Goal: Transaction & Acquisition: Purchase product/service

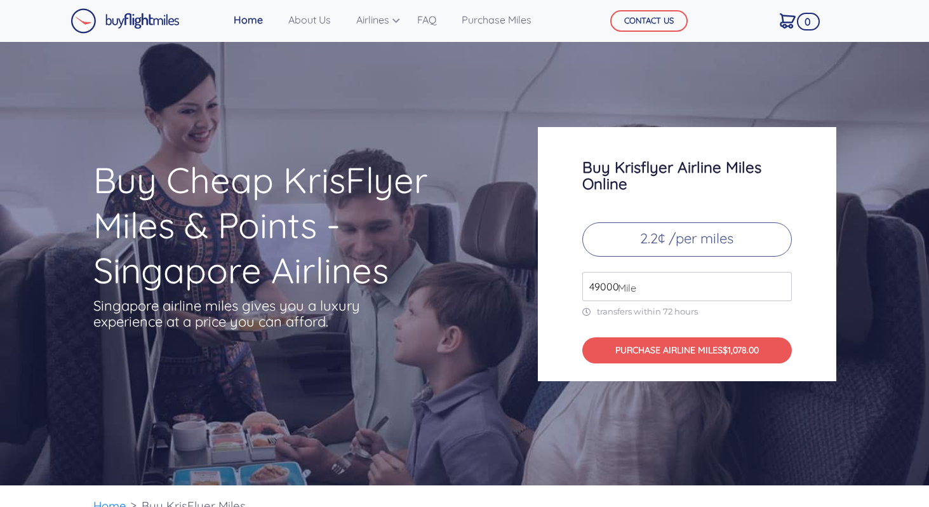
click at [615, 285] on span "Mile" at bounding box center [624, 287] width 25 height 15
drag, startPoint x: 617, startPoint y: 288, endPoint x: 569, endPoint y: 285, distance: 47.7
click at [569, 285] on div "Buy Krisflyer Airline Miles Online 2.2¢ /per miles 49000 Mile transfers within …" at bounding box center [687, 254] width 298 height 254
click at [684, 295] on input "49000" at bounding box center [687, 286] width 210 height 29
click at [784, 291] on input "49000" at bounding box center [687, 286] width 210 height 29
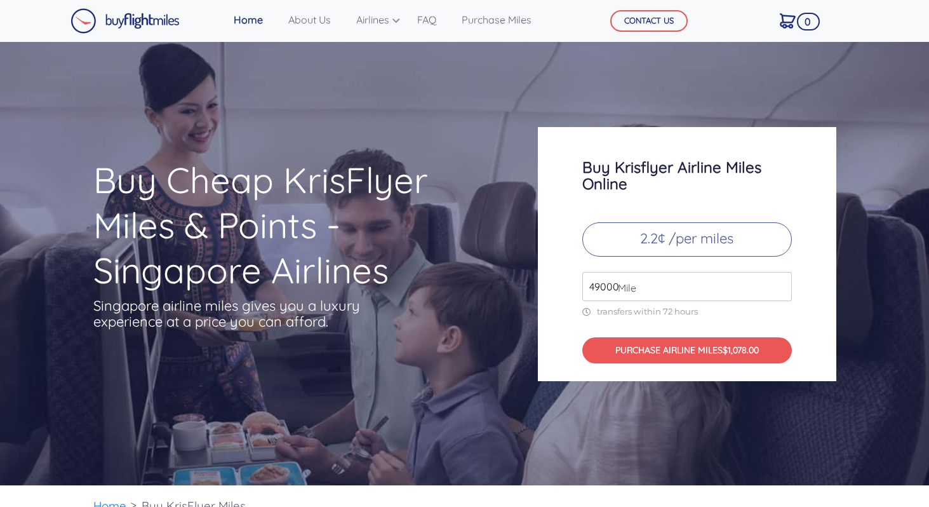
click at [784, 291] on input "49000" at bounding box center [687, 286] width 210 height 29
click at [780, 291] on input "49000" at bounding box center [687, 286] width 210 height 29
type input "27000"
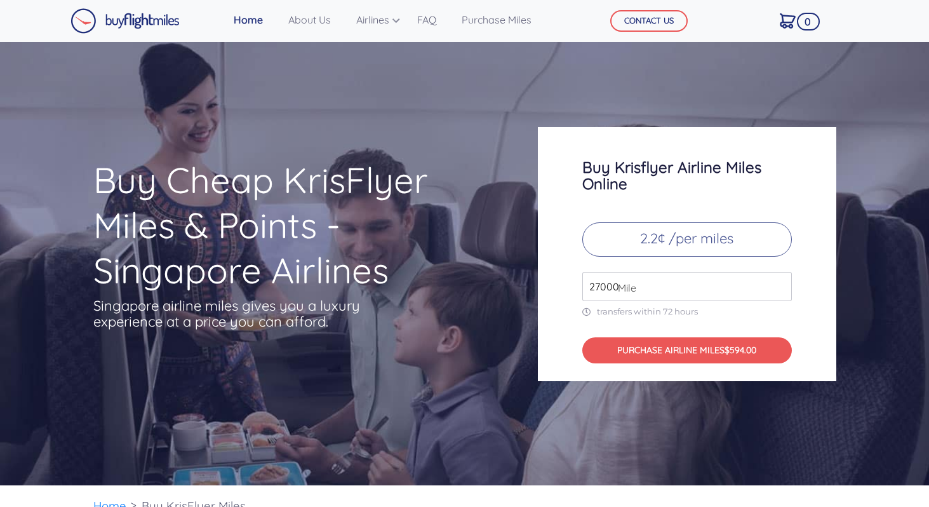
click at [824, 311] on div "Buy Krisflyer Airline Miles Online 2.2¢ /per miles 27000 Mile transfers within …" at bounding box center [687, 254] width 298 height 254
